Goal: Task Accomplishment & Management: Manage account settings

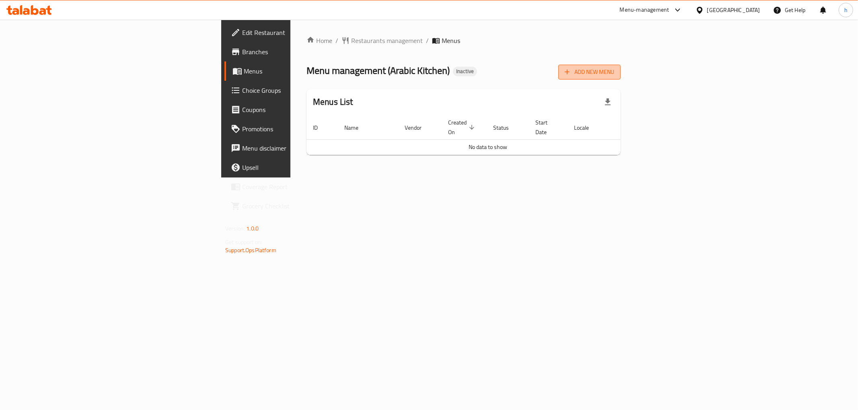
click at [614, 70] on span "Add New Menu" at bounding box center [588, 72] width 49 height 10
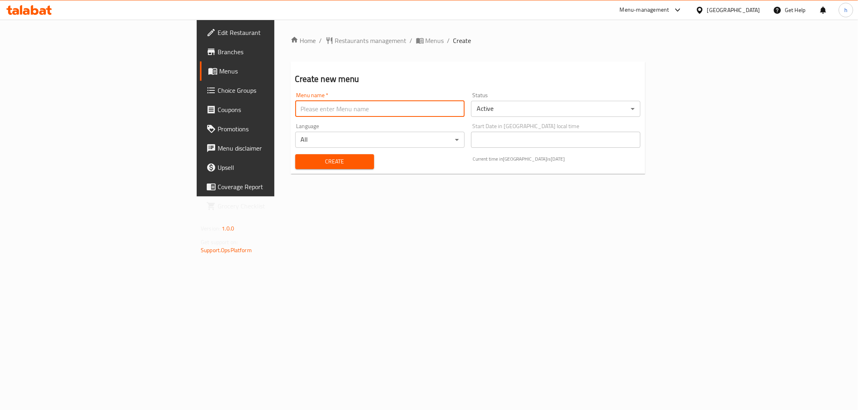
click at [310, 109] on input "text" at bounding box center [379, 109] width 169 height 16
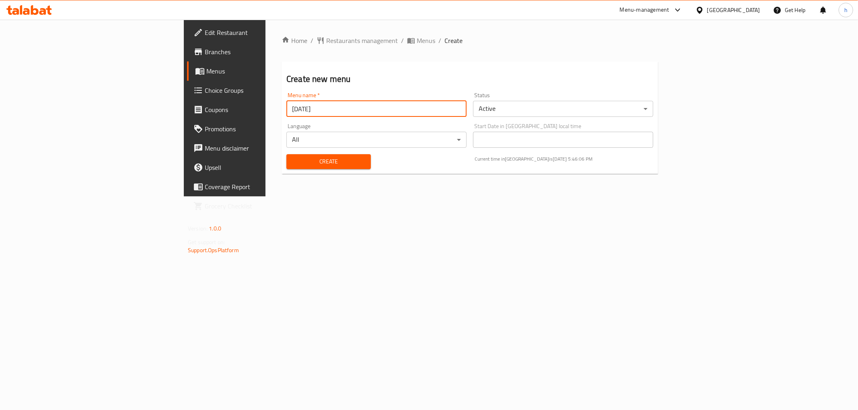
type input "[DATE]"
click at [293, 162] on span "Create" at bounding box center [329, 162] width 72 height 10
click at [416, 43] on span "Menus" at bounding box center [425, 41] width 18 height 10
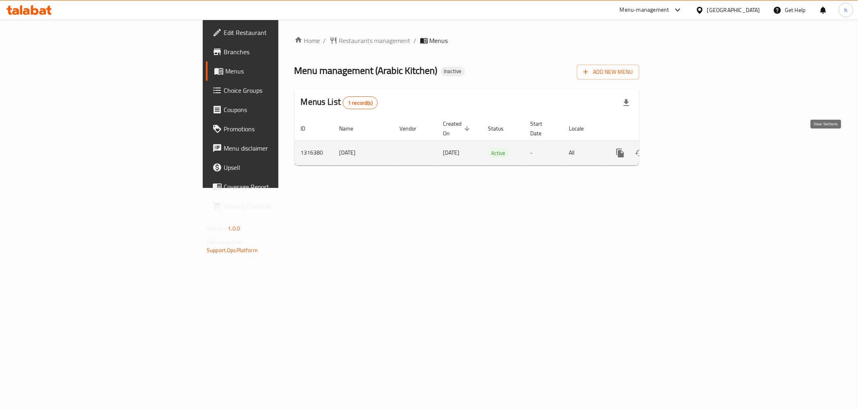
click at [683, 148] on icon "enhanced table" at bounding box center [678, 153] width 10 height 10
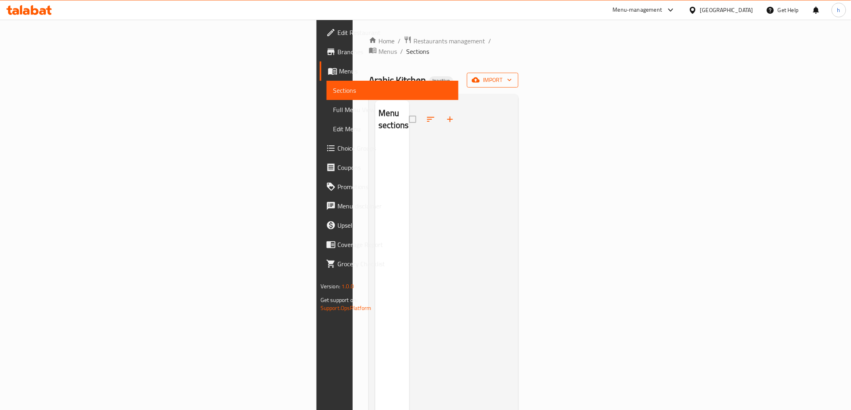
click at [512, 75] on span "import" at bounding box center [492, 80] width 39 height 10
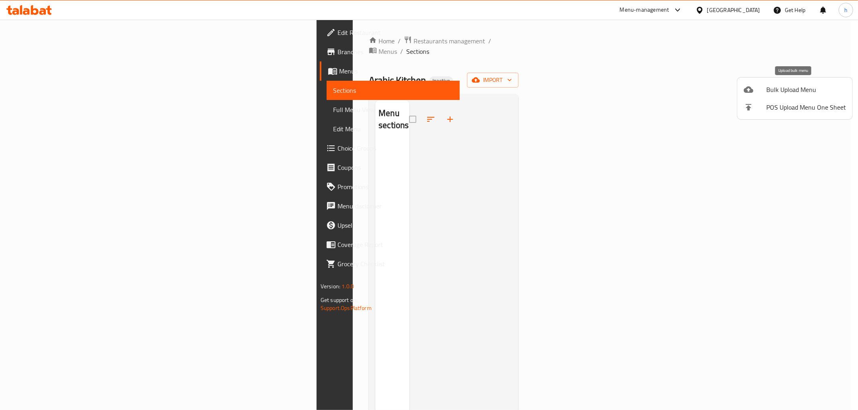
click at [742, 94] on li "Bulk Upload Menu" at bounding box center [794, 90] width 115 height 18
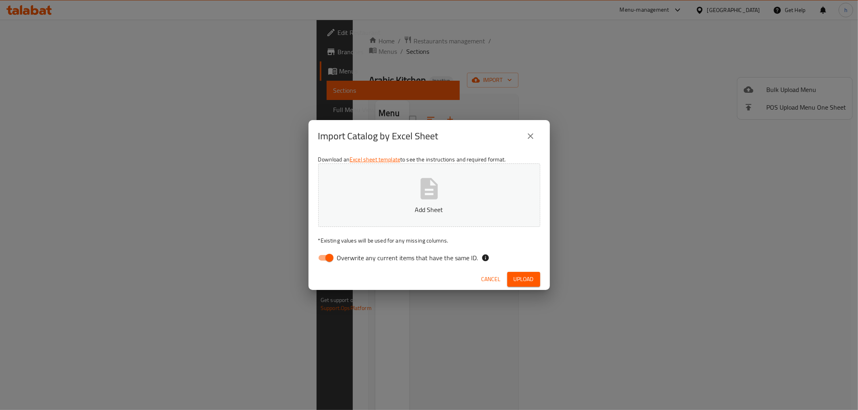
click at [331, 252] on input "Overwrite any current items that have the same ID." at bounding box center [329, 257] width 46 height 15
checkbox input "false"
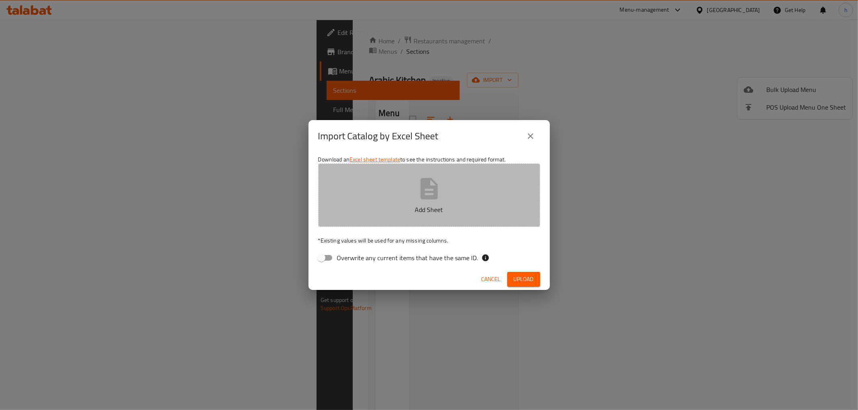
click at [358, 211] on p "Add Sheet" at bounding box center [428, 210] width 197 height 10
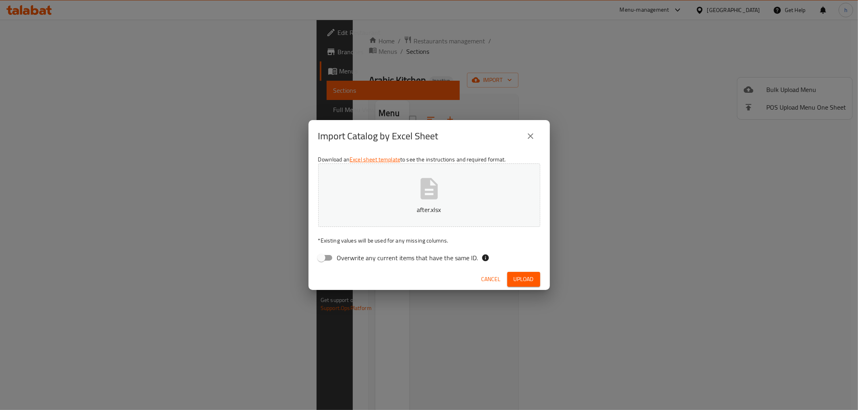
click at [533, 281] on button "Upload" at bounding box center [523, 279] width 33 height 15
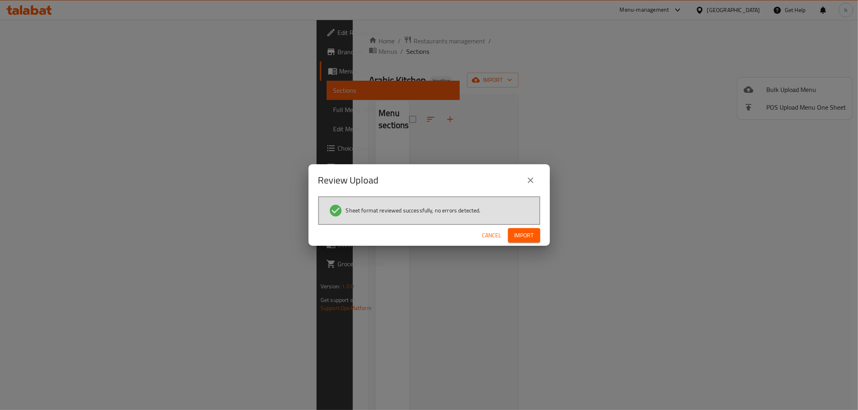
click at [532, 233] on span "Import" at bounding box center [523, 236] width 19 height 10
click at [447, 211] on span "Sheet format reviewed successfully, no errors detected." at bounding box center [413, 211] width 135 height 8
click at [437, 210] on span "Sheet format reviewed successfully, no errors detected." at bounding box center [413, 211] width 135 height 8
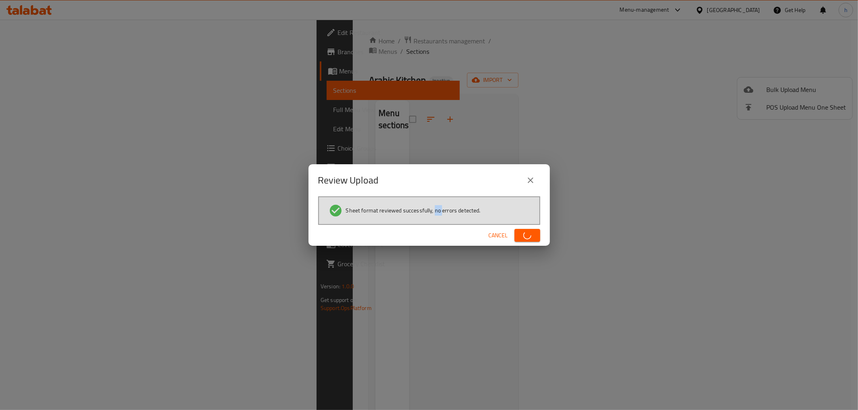
click at [437, 210] on span "Sheet format reviewed successfully, no errors detected." at bounding box center [413, 211] width 135 height 8
click at [356, 180] on h2 "Review Upload" at bounding box center [348, 180] width 61 height 13
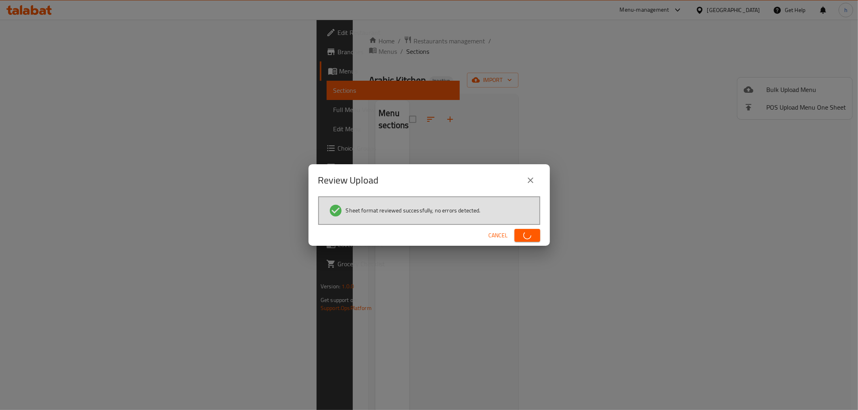
click at [383, 208] on span "Sheet format reviewed successfully, no errors detected." at bounding box center [413, 211] width 135 height 8
click at [360, 174] on h2 "Review Upload" at bounding box center [348, 180] width 61 height 13
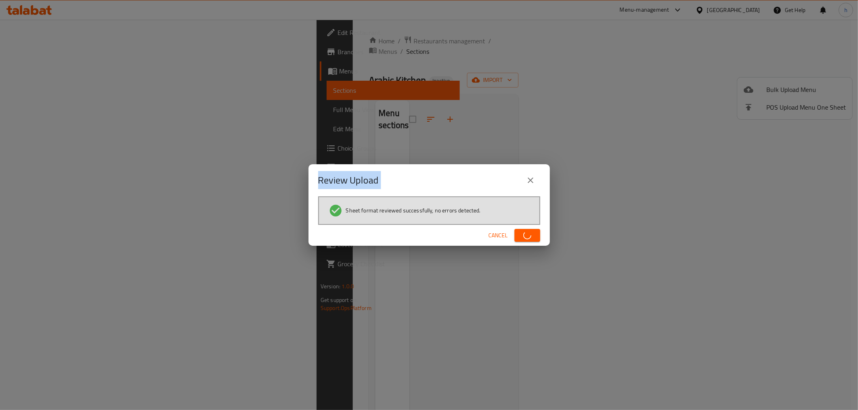
click at [360, 174] on h2 "Review Upload" at bounding box center [348, 180] width 61 height 13
click at [375, 207] on span "Sheet format reviewed successfully, no errors detected." at bounding box center [413, 211] width 135 height 8
click at [330, 178] on h2 "Review Upload" at bounding box center [348, 180] width 61 height 13
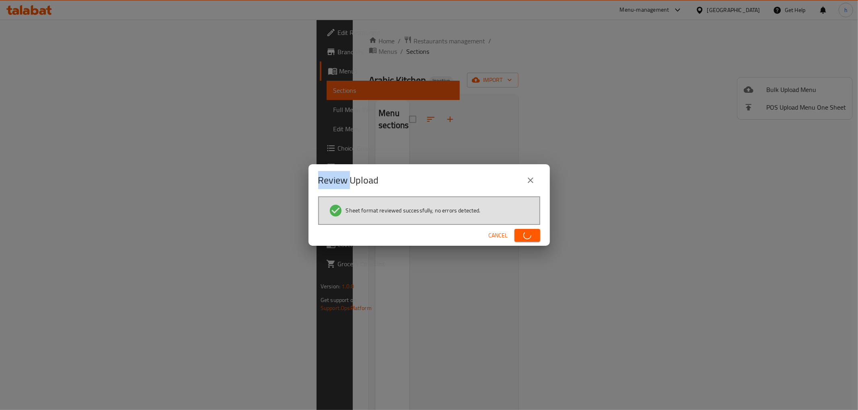
click at [330, 178] on h2 "Review Upload" at bounding box center [348, 180] width 61 height 13
click at [386, 209] on span "Sheet format reviewed successfully, no errors detected." at bounding box center [413, 211] width 135 height 8
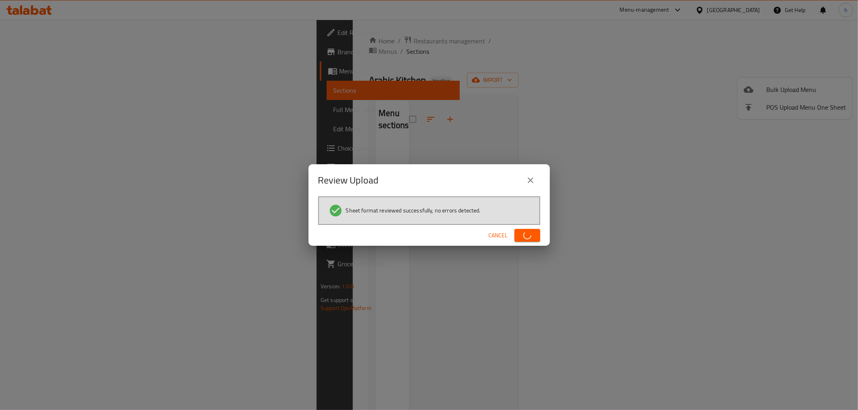
click at [360, 177] on h2 "Review Upload" at bounding box center [348, 180] width 61 height 13
click at [379, 211] on span "Sheet format reviewed successfully, no errors detected." at bounding box center [413, 211] width 135 height 8
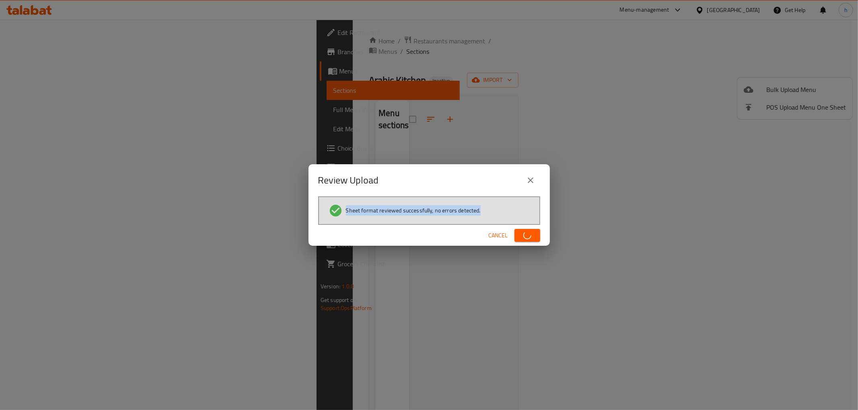
click at [379, 211] on span "Sheet format reviewed successfully, no errors detected." at bounding box center [413, 211] width 135 height 8
click at [354, 176] on h2 "Review Upload" at bounding box center [348, 180] width 61 height 13
click at [384, 212] on span "Sheet format reviewed successfully, no errors detected." at bounding box center [413, 211] width 135 height 8
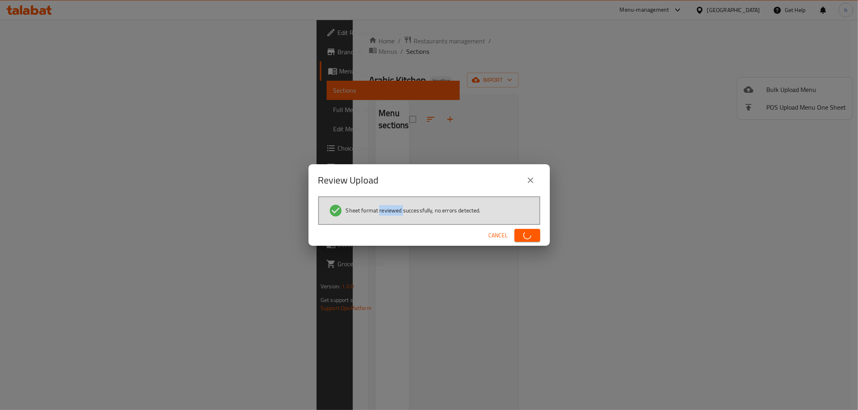
click at [384, 212] on span "Sheet format reviewed successfully, no errors detected." at bounding box center [413, 211] width 135 height 8
click at [341, 179] on h2 "Review Upload" at bounding box center [348, 180] width 61 height 13
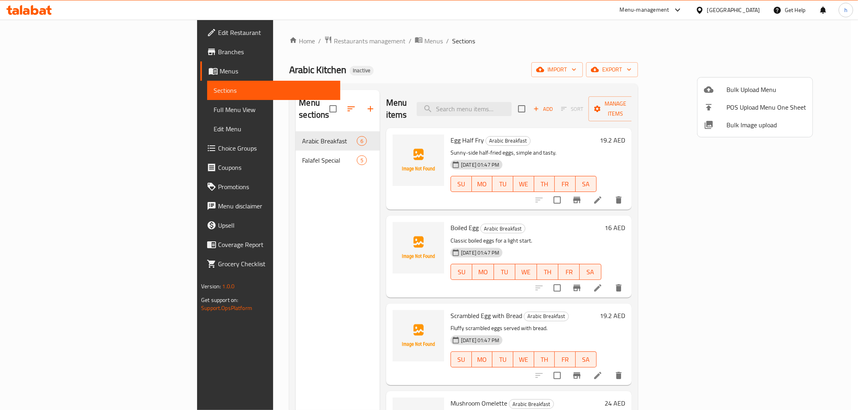
click at [45, 110] on div at bounding box center [429, 205] width 858 height 410
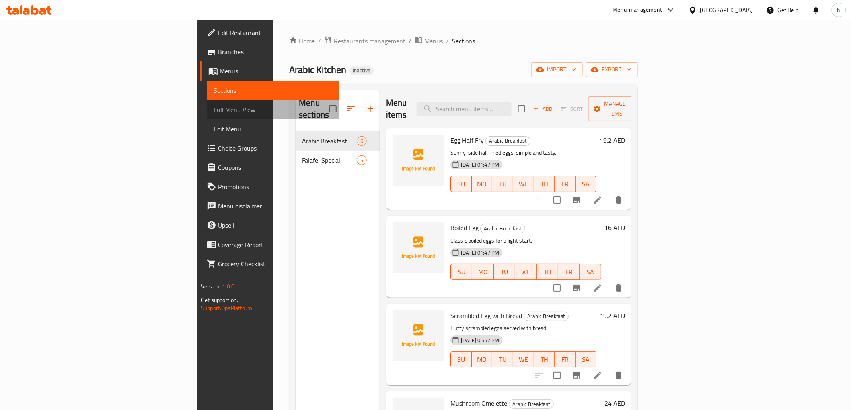
click at [213, 110] on span "Full Menu View" at bounding box center [272, 110] width 119 height 10
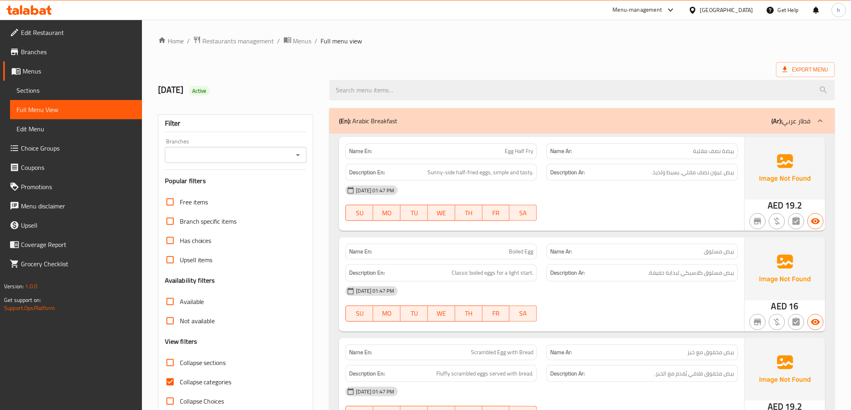
click at [215, 382] on span "Collapse categories" at bounding box center [206, 382] width 52 height 10
click at [180, 382] on input "Collapse categories" at bounding box center [169, 382] width 19 height 19
checkbox input "false"
drag, startPoint x: 431, startPoint y: 173, endPoint x: 483, endPoint y: 170, distance: 52.7
click at [483, 170] on span "Sunny-side half-fried eggs, simple and tasty." at bounding box center [480, 173] width 106 height 10
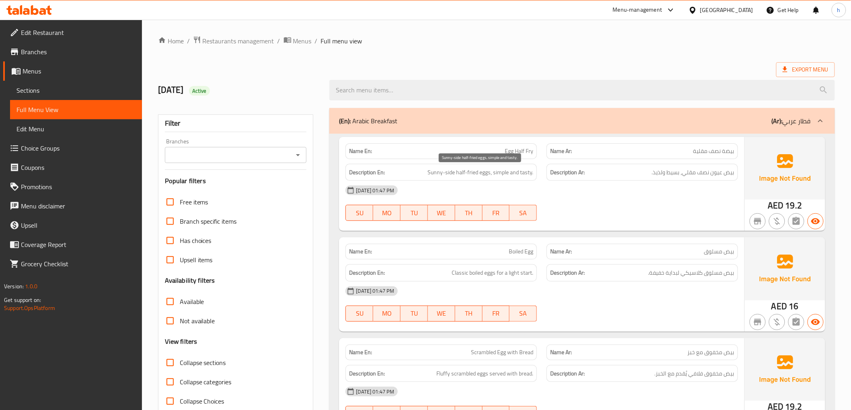
click at [496, 170] on span "Sunny-side half-fried eggs, simple and tasty." at bounding box center [480, 173] width 106 height 10
click at [463, 180] on div "Description En: Sunny-side half-fried eggs, simple and tasty." at bounding box center [440, 172] width 191 height 17
click at [473, 170] on span "Sunny-side half-fried eggs, simple and tasty." at bounding box center [480, 173] width 106 height 10
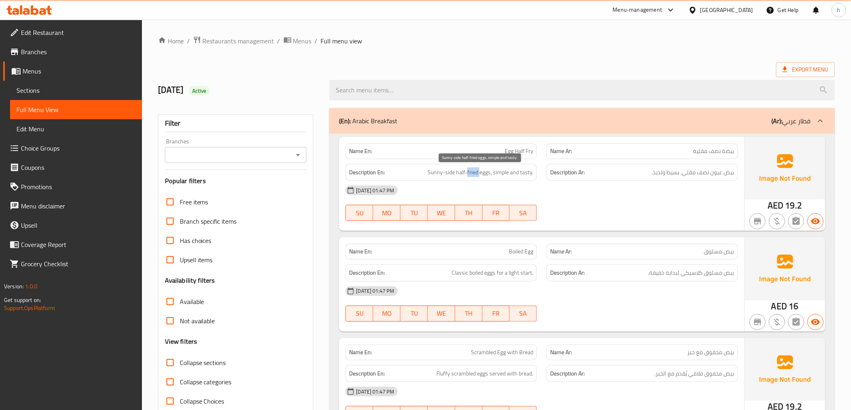
click at [473, 170] on span "Sunny-side half-fried eggs, simple and tasty." at bounding box center [480, 173] width 106 height 10
click at [487, 172] on span "Sunny-side half-fried eggs, simple and tasty." at bounding box center [480, 173] width 106 height 10
click at [507, 174] on span "Sunny-side half-fried eggs, simple and tasty." at bounding box center [480, 173] width 106 height 10
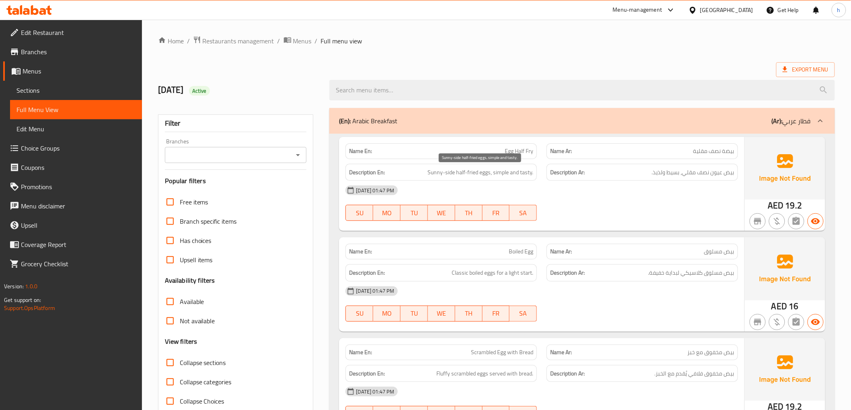
click at [528, 173] on span "Sunny-side half-fried eggs, simple and tasty." at bounding box center [480, 173] width 106 height 10
drag, startPoint x: 450, startPoint y: 277, endPoint x: 519, endPoint y: 280, distance: 69.2
click at [519, 280] on div "Description En: Classic boiled eggs for a light start." at bounding box center [440, 273] width 191 height 17
click at [521, 262] on div "Description En: Classic boiled eggs for a light start." at bounding box center [441, 273] width 201 height 27
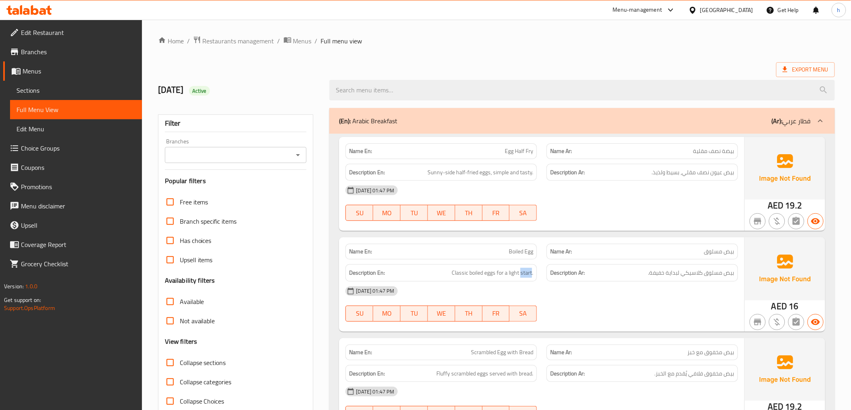
click at [521, 262] on div "Description En: Classic boiled eggs for a light start." at bounding box center [441, 273] width 201 height 27
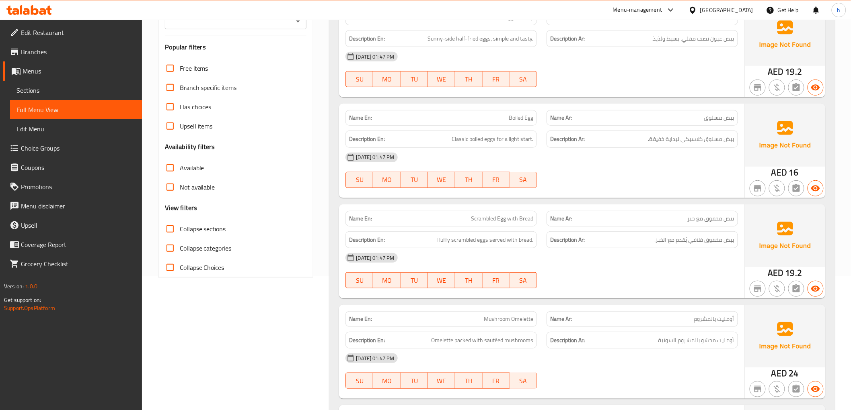
click at [724, 215] on span "بيض مخفوق مع خبز" at bounding box center [710, 219] width 47 height 8
click at [438, 240] on span "Fluffy scrambled eggs served with bread." at bounding box center [484, 240] width 97 height 10
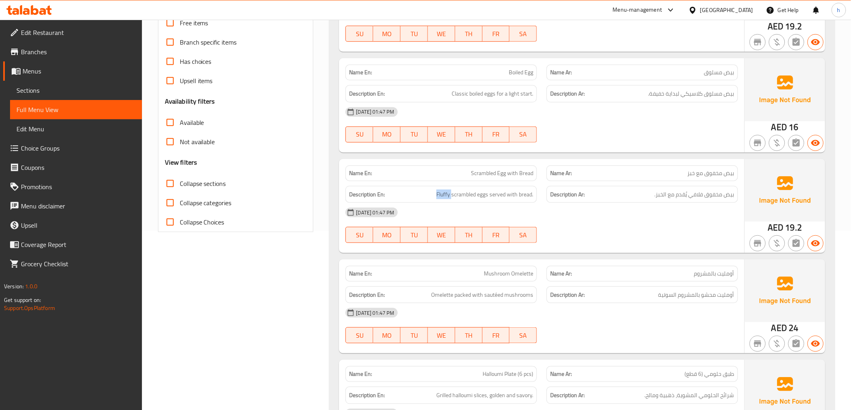
scroll to position [223, 0]
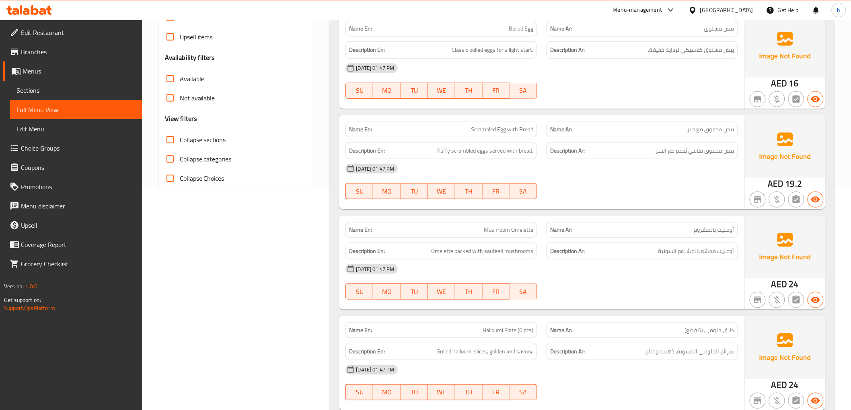
click at [509, 230] on span "Mushroom Omelette" at bounding box center [508, 230] width 49 height 8
click at [725, 235] on div "Name Ar: أومليت بالمشروم" at bounding box center [641, 230] width 191 height 16
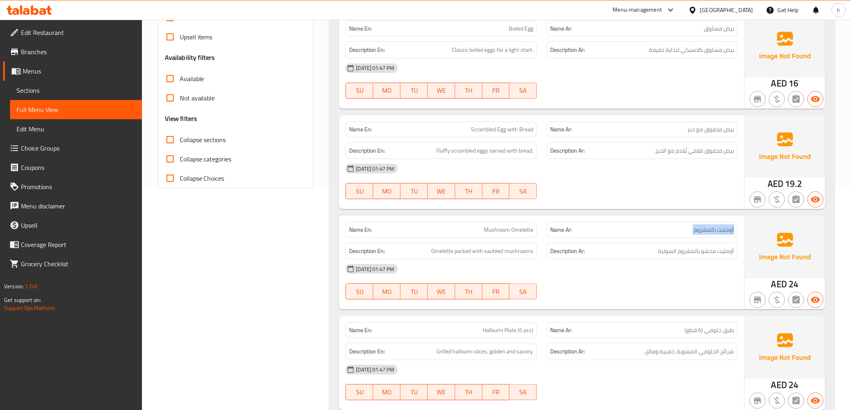
click at [725, 235] on div "Name Ar: أومليت بالمشروم" at bounding box center [641, 230] width 191 height 16
click at [447, 253] on span "Omelette packed with sautéed mushrooms" at bounding box center [482, 251] width 102 height 10
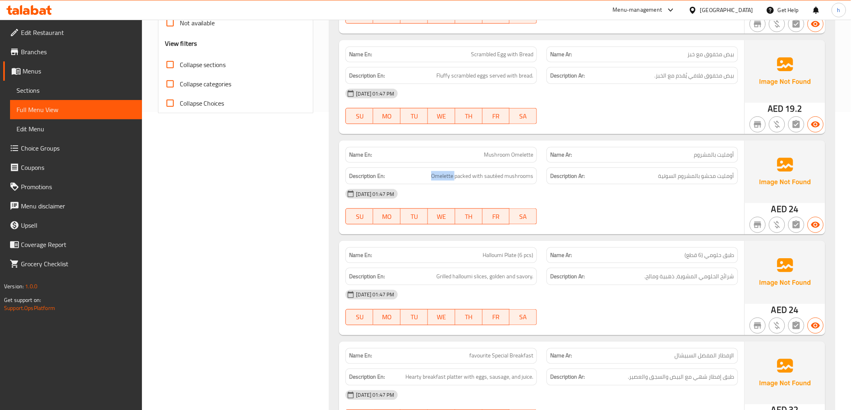
scroll to position [312, 0]
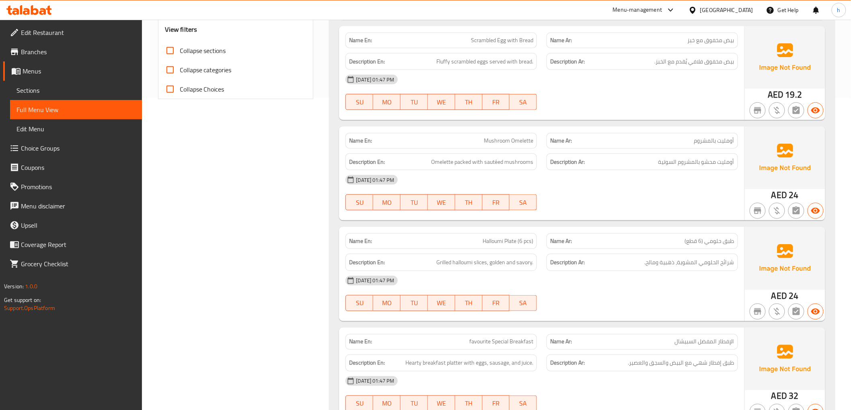
click at [469, 239] on p "Name En: Halloumi Plate (6 pcs)" at bounding box center [441, 241] width 184 height 8
click at [716, 246] on span "طبق حلومي (6 قطع)" at bounding box center [709, 241] width 49 height 8
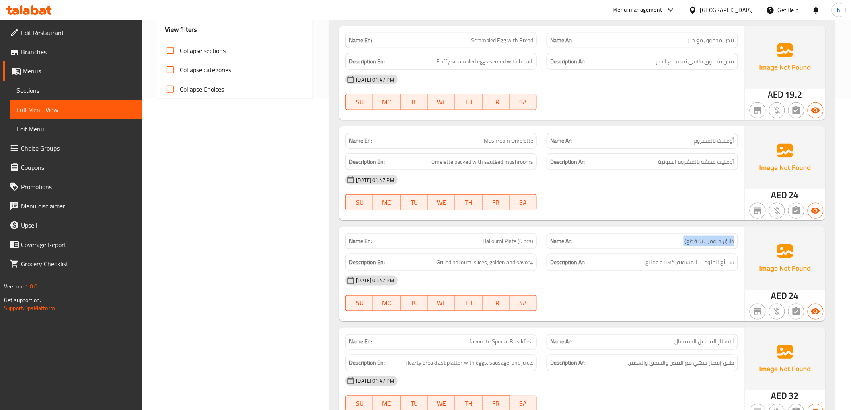
click at [716, 246] on span "طبق حلومي (6 قطع)" at bounding box center [709, 241] width 49 height 8
click at [485, 243] on span "Halloumi Plate (6 pcs)" at bounding box center [507, 241] width 51 height 8
click at [693, 243] on span "طبق حلومي (6 قطع)" at bounding box center [709, 241] width 49 height 8
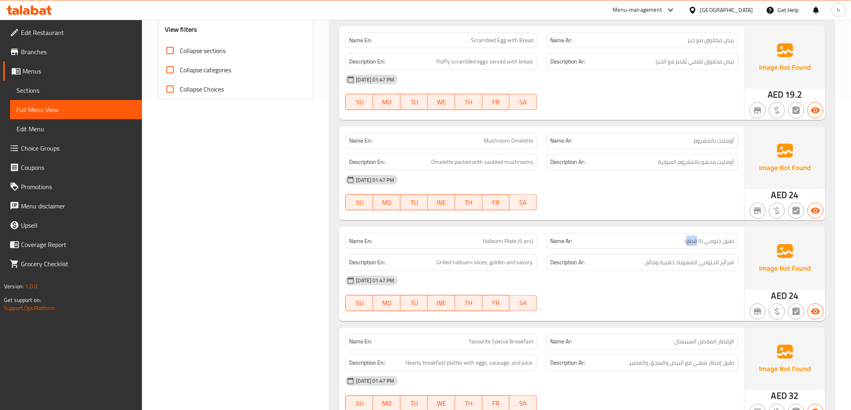
click at [693, 243] on span "طبق حلومي (6 قطع)" at bounding box center [709, 241] width 49 height 8
click at [440, 266] on span "Grilled halloumi slices, golden and savory." at bounding box center [484, 263] width 97 height 10
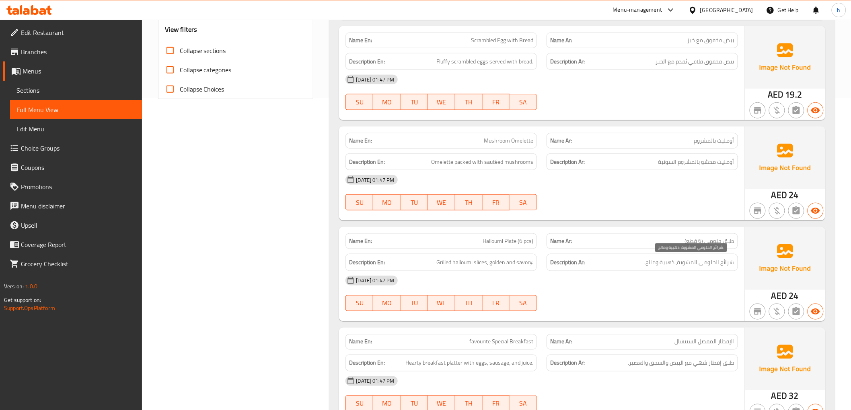
click at [698, 265] on span "شرائح الحلومي المشوية، ذهبية ومالح." at bounding box center [689, 263] width 90 height 10
click at [503, 268] on div "Description En: Grilled halloumi slices, golden and savory." at bounding box center [440, 262] width 191 height 17
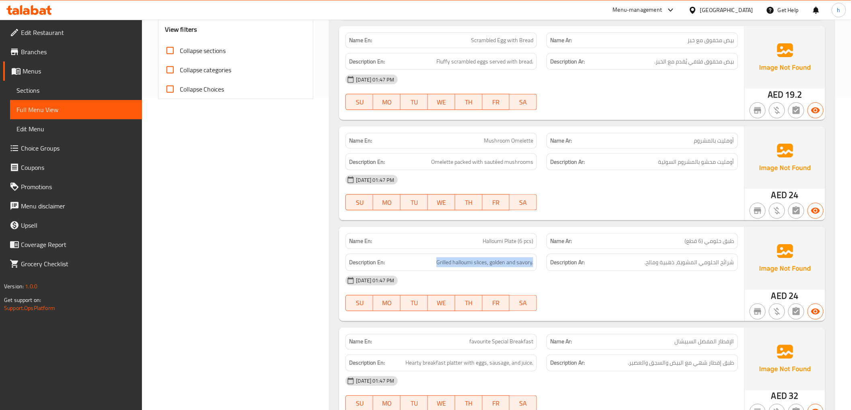
click at [503, 268] on div "Description En: Grilled halloumi slices, golden and savory." at bounding box center [440, 262] width 191 height 17
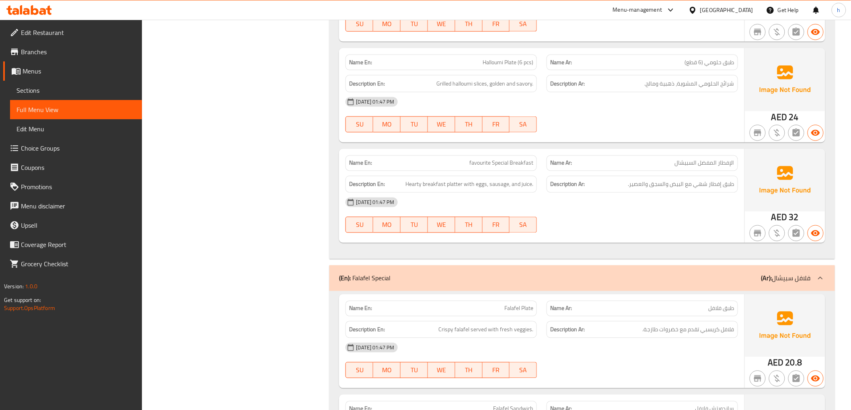
click at [477, 168] on div "Name En: favourite Special Breakfast" at bounding box center [440, 164] width 191 height 16
click at [684, 169] on div "Name Ar: الإفطار المفضل السبيشال" at bounding box center [641, 164] width 191 height 16
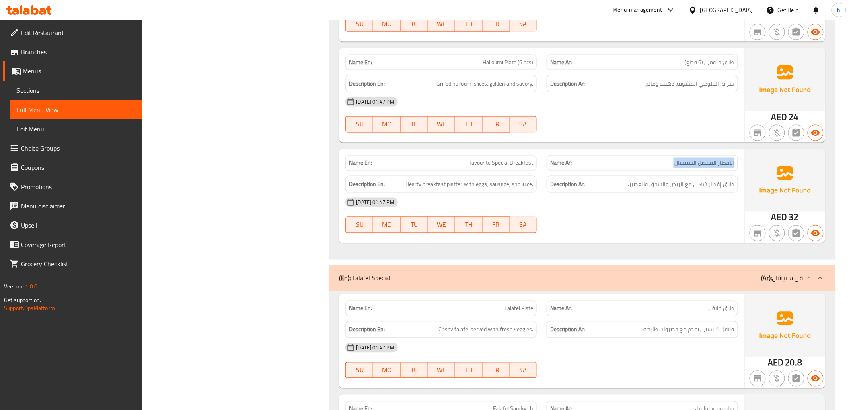
click at [684, 169] on div "Name Ar: الإفطار المفضل السبيشال" at bounding box center [641, 164] width 191 height 16
click at [406, 187] on span "Hearty breakfast platter with eggs, sausage, and juice." at bounding box center [469, 185] width 128 height 10
click at [484, 186] on span "Hearty breakfast platter with eggs, sausage, and juice." at bounding box center [469, 185] width 128 height 10
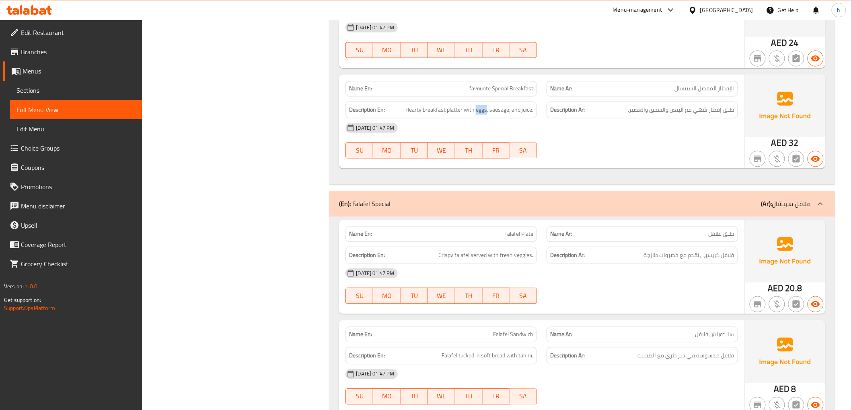
scroll to position [581, 0]
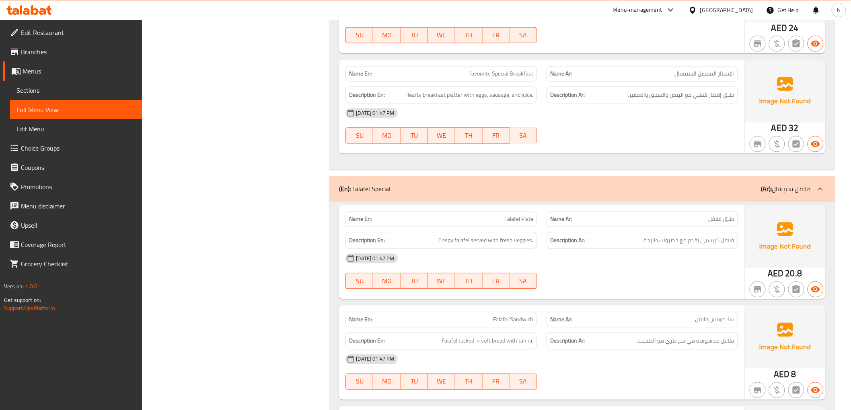
click at [500, 220] on p "Name En: Falafel Plate" at bounding box center [441, 219] width 184 height 8
click at [704, 218] on p "Name Ar: طبق فلافل" at bounding box center [642, 219] width 184 height 8
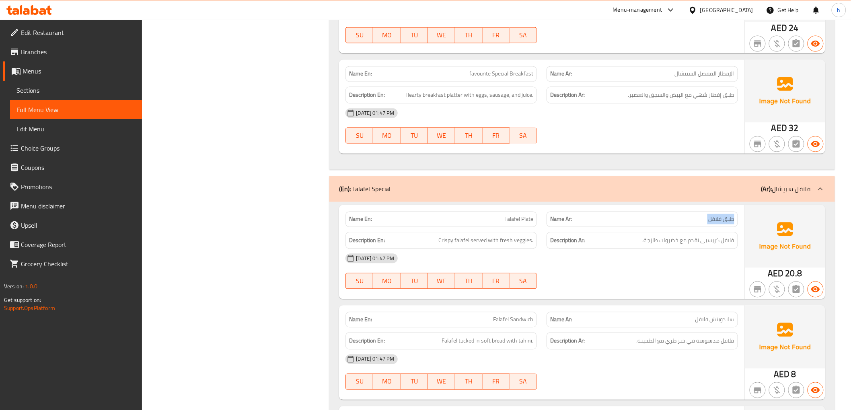
click at [704, 218] on p "Name Ar: طبق فلافل" at bounding box center [642, 219] width 184 height 8
drag, startPoint x: 437, startPoint y: 244, endPoint x: 537, endPoint y: 250, distance: 100.3
click at [537, 250] on div "Name En: Falafel Plate Name Ar: طبق فلافل Description En: Crispy falafel served…" at bounding box center [541, 252] width 405 height 94
click at [720, 243] on span "فلافل كريسبي تقدم مع خضروات طازجة." at bounding box center [688, 241] width 92 height 10
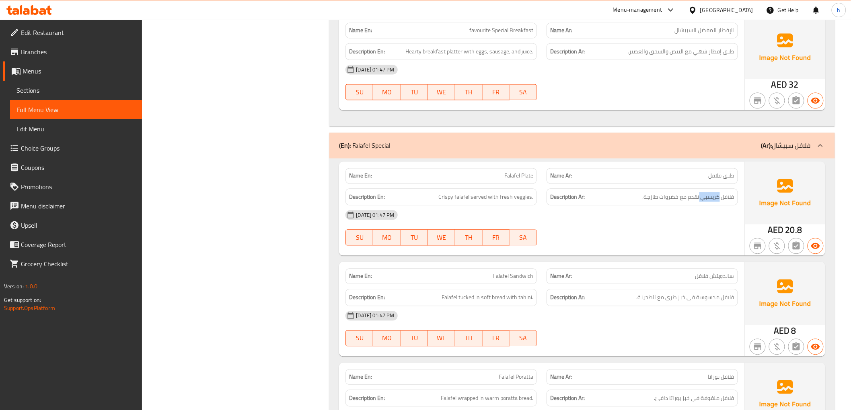
scroll to position [714, 0]
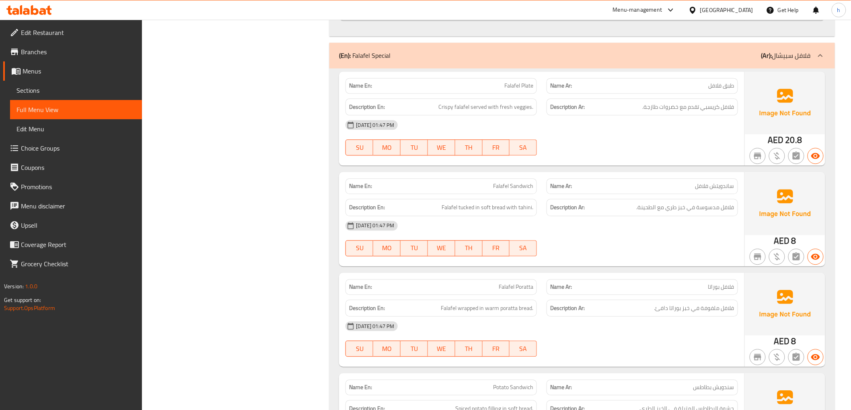
click at [488, 187] on p "Name En: Falafel Sandwich" at bounding box center [441, 186] width 184 height 8
click at [650, 188] on p "Name Ar: ساندويتش فلافل" at bounding box center [642, 186] width 184 height 8
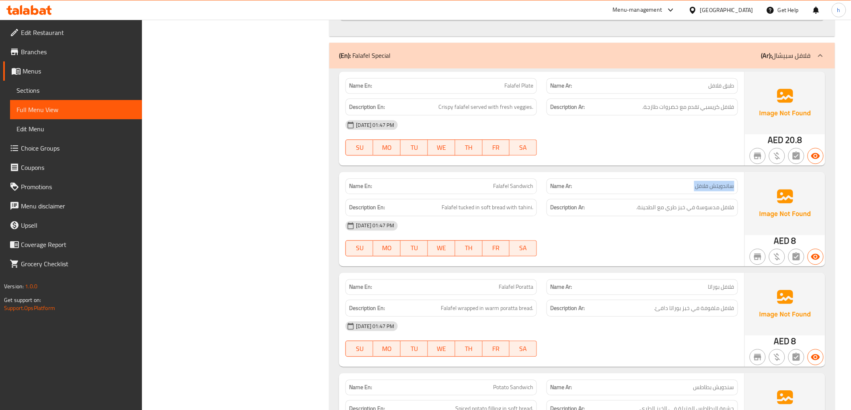
click at [650, 188] on p "Name Ar: ساندويتش فلافل" at bounding box center [642, 186] width 184 height 8
drag, startPoint x: 443, startPoint y: 211, endPoint x: 507, endPoint y: 217, distance: 65.0
click at [507, 217] on div "Name En: Falafel Sandwich Name Ar: ساندويتش فلافل Description En: Falafel tucke…" at bounding box center [541, 219] width 405 height 94
click at [646, 212] on span "فلافل مدسوسة في خبز طري مع الطحينة." at bounding box center [685, 208] width 98 height 10
click at [735, 212] on div "Description Ar: فلافل مدسوسة في خبز طري مع الطحينة." at bounding box center [641, 207] width 191 height 17
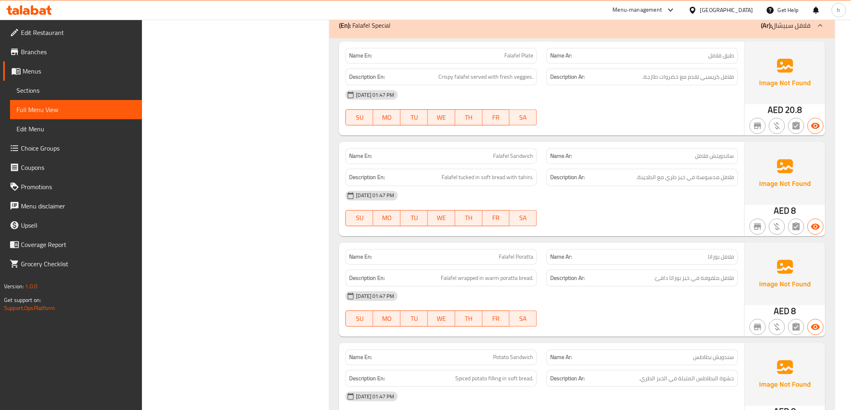
scroll to position [804, 0]
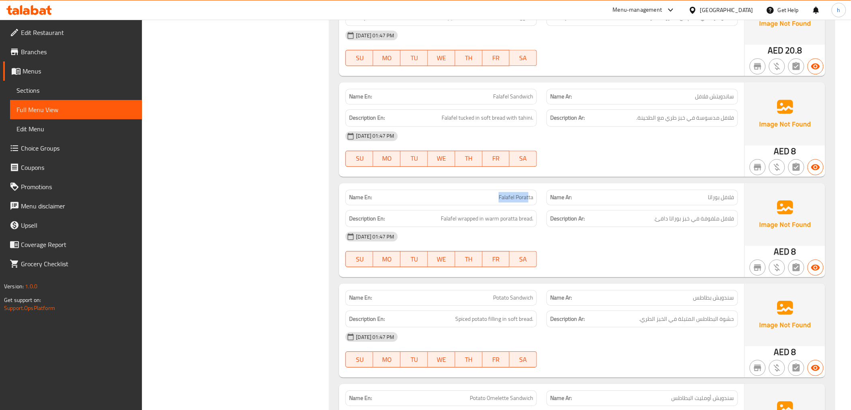
drag, startPoint x: 501, startPoint y: 199, endPoint x: 529, endPoint y: 199, distance: 27.7
click at [529, 199] on p "Name En: Falafel Poratta" at bounding box center [441, 197] width 184 height 8
drag, startPoint x: 435, startPoint y: 219, endPoint x: 533, endPoint y: 242, distance: 99.9
click at [524, 228] on div "Name En: Falafel Poratta Name Ar: فلافل بوراتا Description En: Falafel wrapped …" at bounding box center [541, 230] width 405 height 94
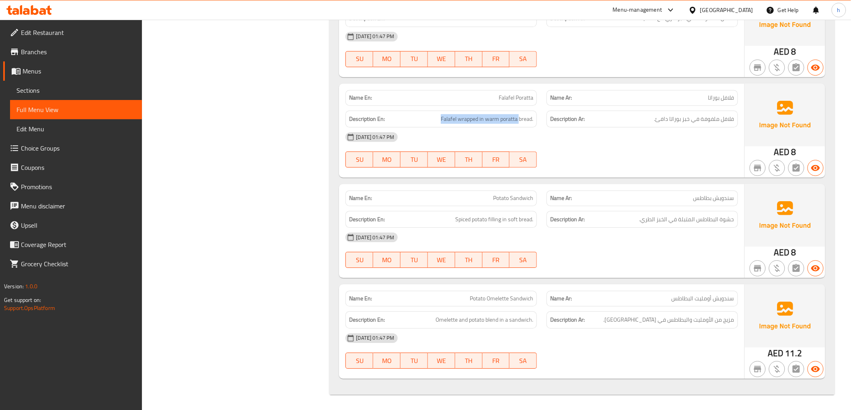
scroll to position [905, 0]
click at [450, 217] on h6 "Description En: Spiced potato filling in soft bread." at bounding box center [441, 219] width 184 height 10
click at [421, 318] on h6 "Description En: Omelette and potato blend in a sandwich." at bounding box center [441, 319] width 184 height 10
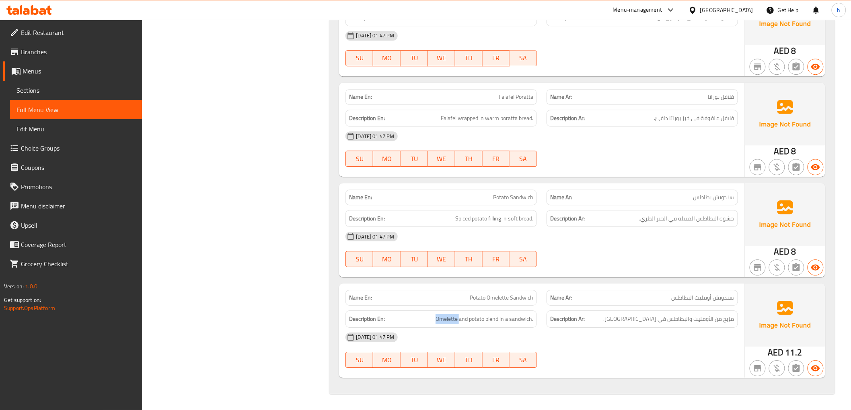
click at [421, 318] on h6 "Description En: Omelette and potato blend in a sandwich." at bounding box center [441, 319] width 184 height 10
click at [718, 320] on span "مزيج من الأومليت والبطاطس في [GEOGRAPHIC_DATA]." at bounding box center [668, 319] width 131 height 10
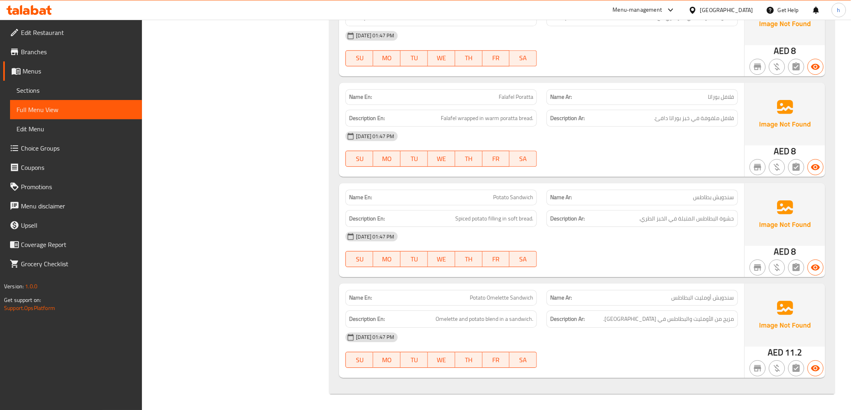
click at [503, 300] on span "Potato Omelette Sandwich" at bounding box center [502, 298] width 64 height 8
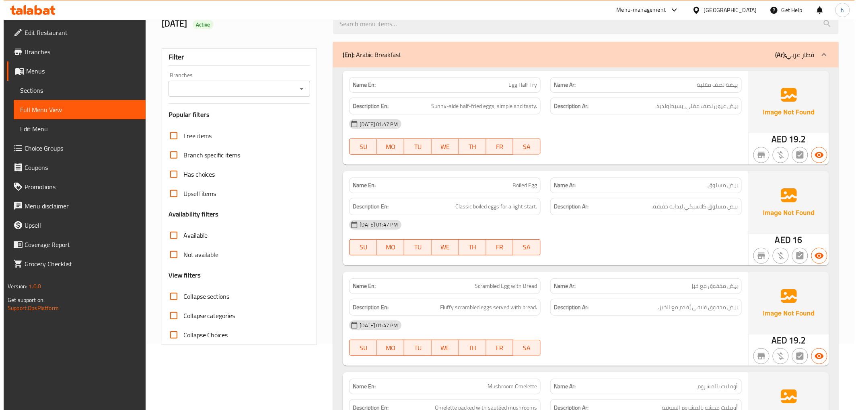
scroll to position [0, 0]
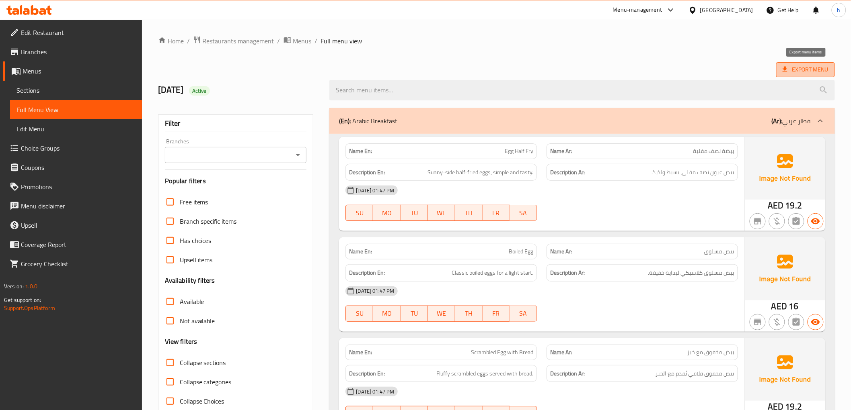
click at [814, 66] on span "Export Menu" at bounding box center [805, 70] width 46 height 10
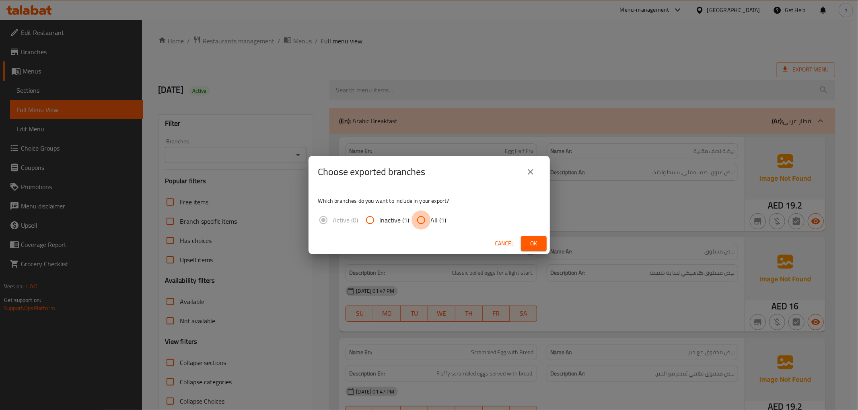
click at [427, 226] on input "All (1)" at bounding box center [420, 220] width 19 height 19
radio input "true"
click at [535, 248] on span "Ok" at bounding box center [533, 244] width 13 height 10
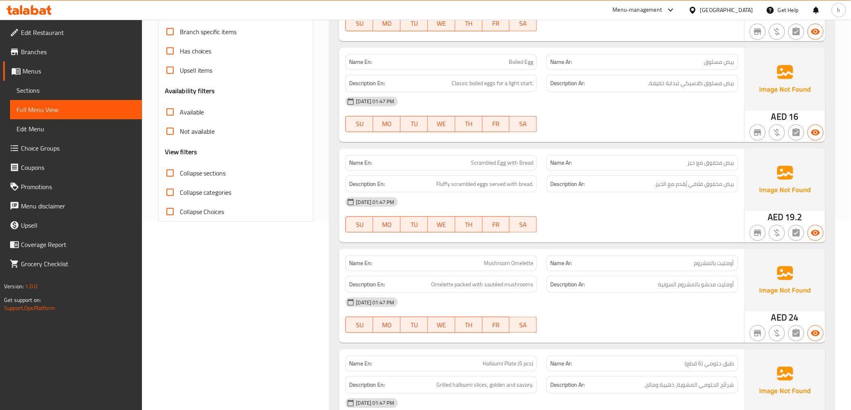
scroll to position [324, 0]
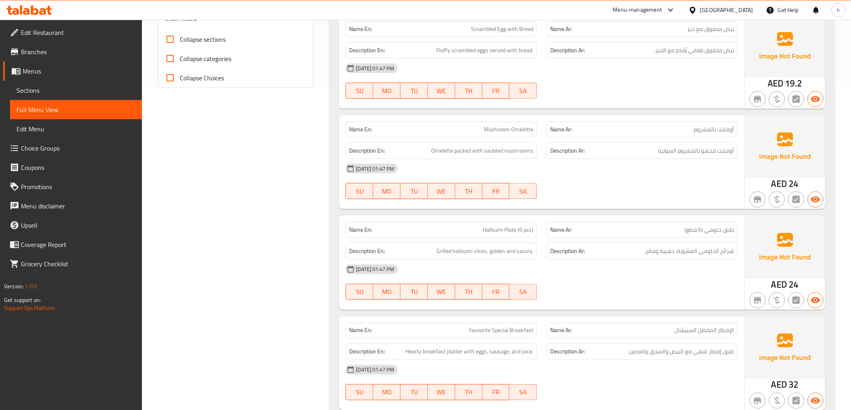
click at [58, 35] on span "Edit Restaurant" at bounding box center [78, 33] width 115 height 10
